Goal: Navigation & Orientation: Find specific page/section

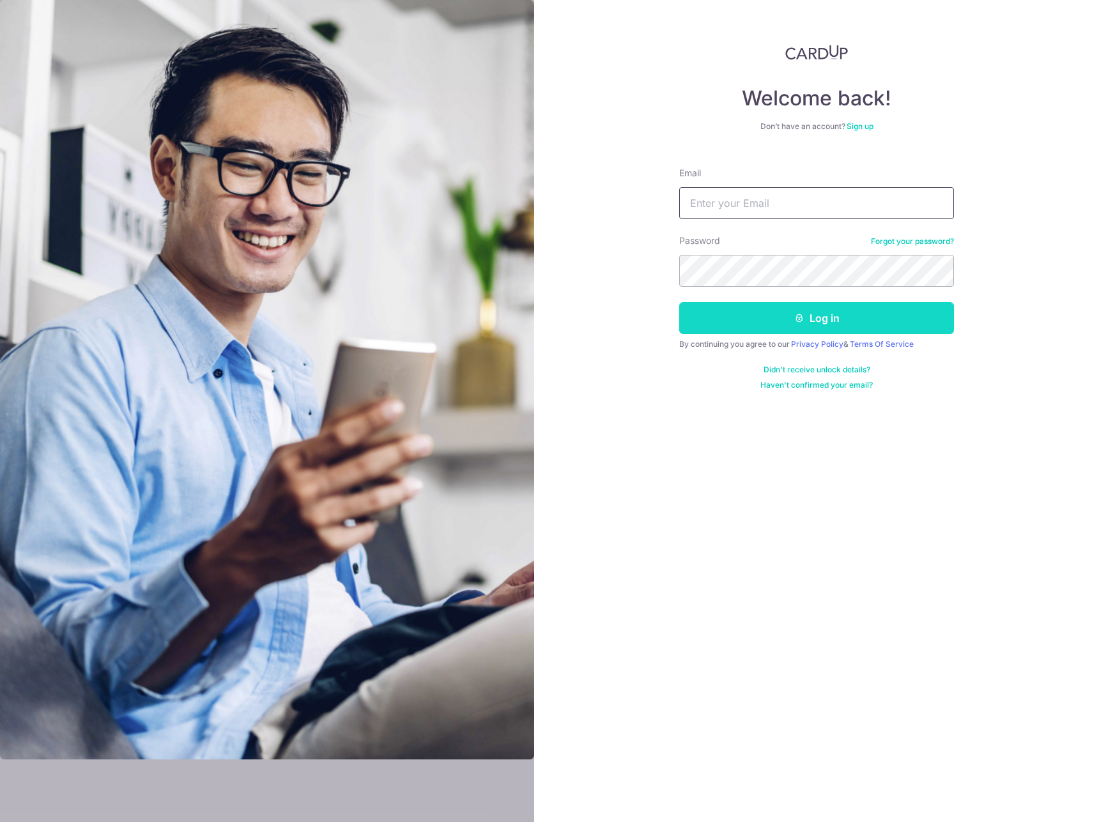
type input "[EMAIL_ADDRESS][DOMAIN_NAME]"
click at [741, 312] on button "Log in" at bounding box center [816, 318] width 275 height 32
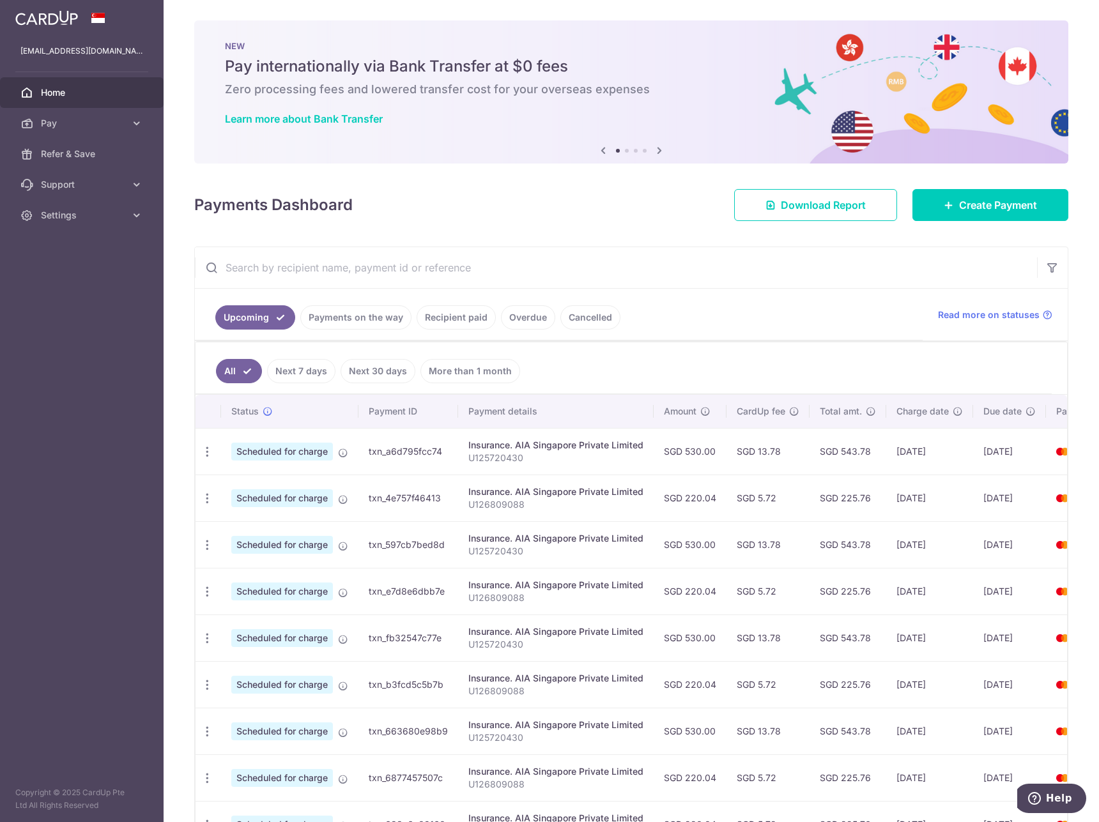
click at [327, 316] on link "Payments on the way" at bounding box center [355, 317] width 111 height 24
